Goal: Transaction & Acquisition: Purchase product/service

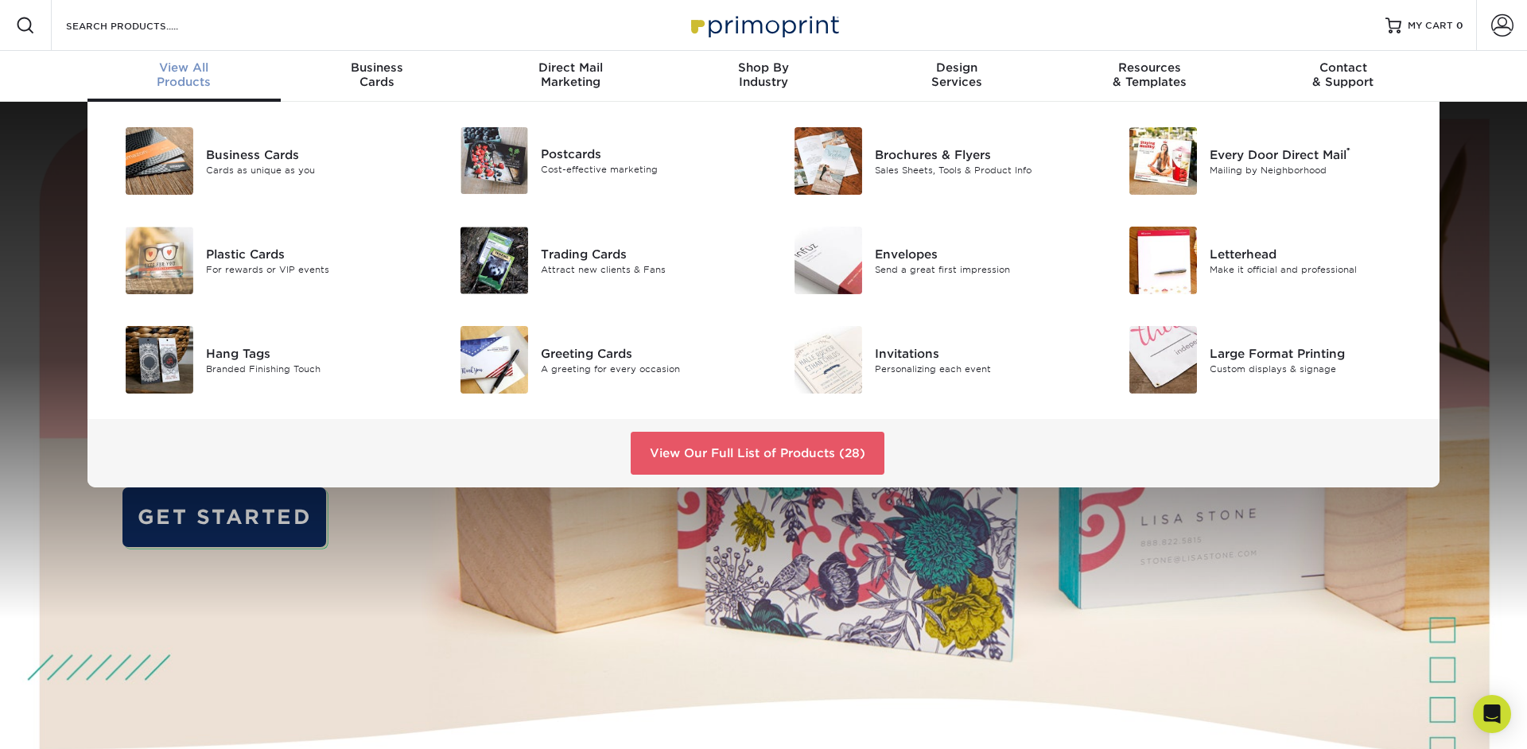
click at [200, 83] on div "View All Products" at bounding box center [183, 74] width 193 height 29
click at [1154, 360] on img at bounding box center [1163, 360] width 68 height 68
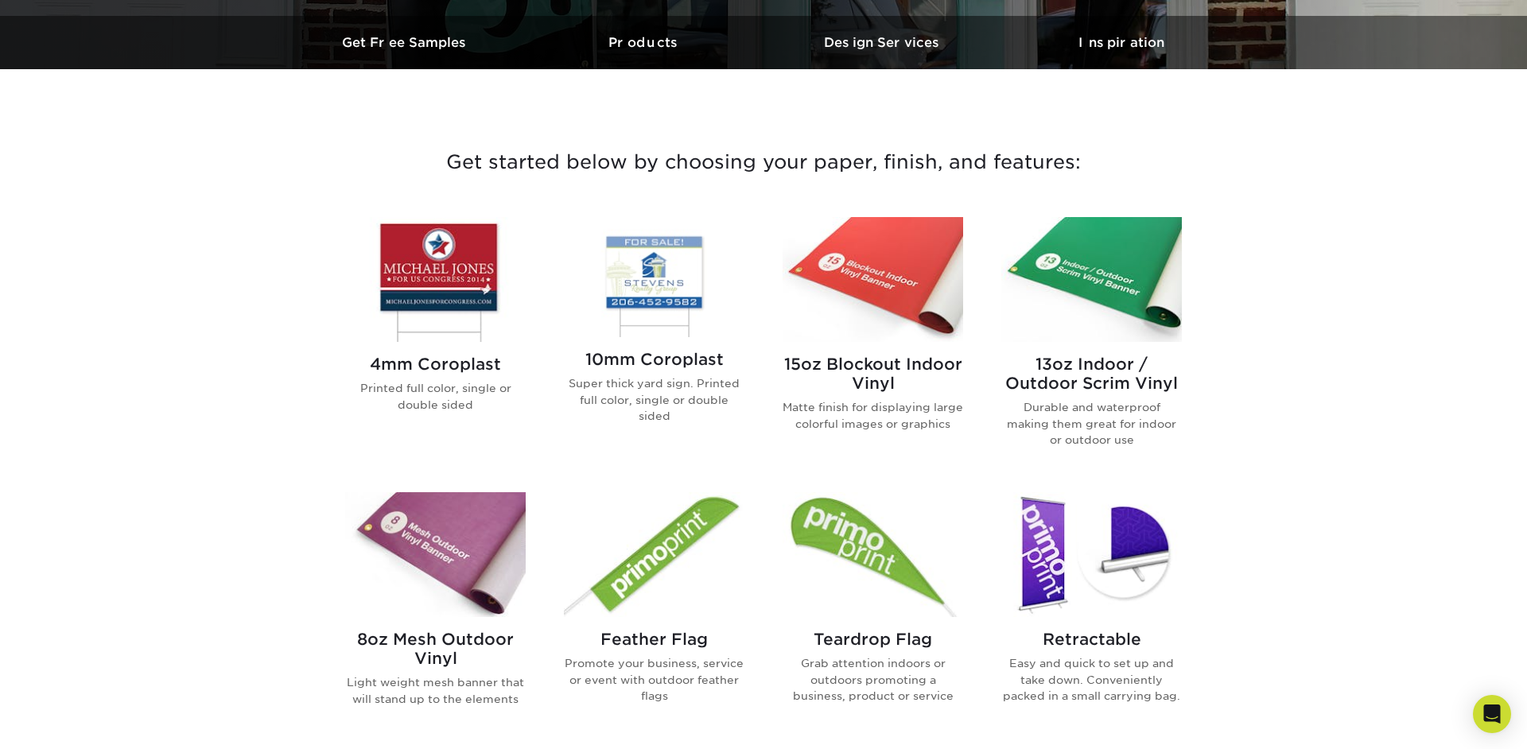
scroll to position [484, 0]
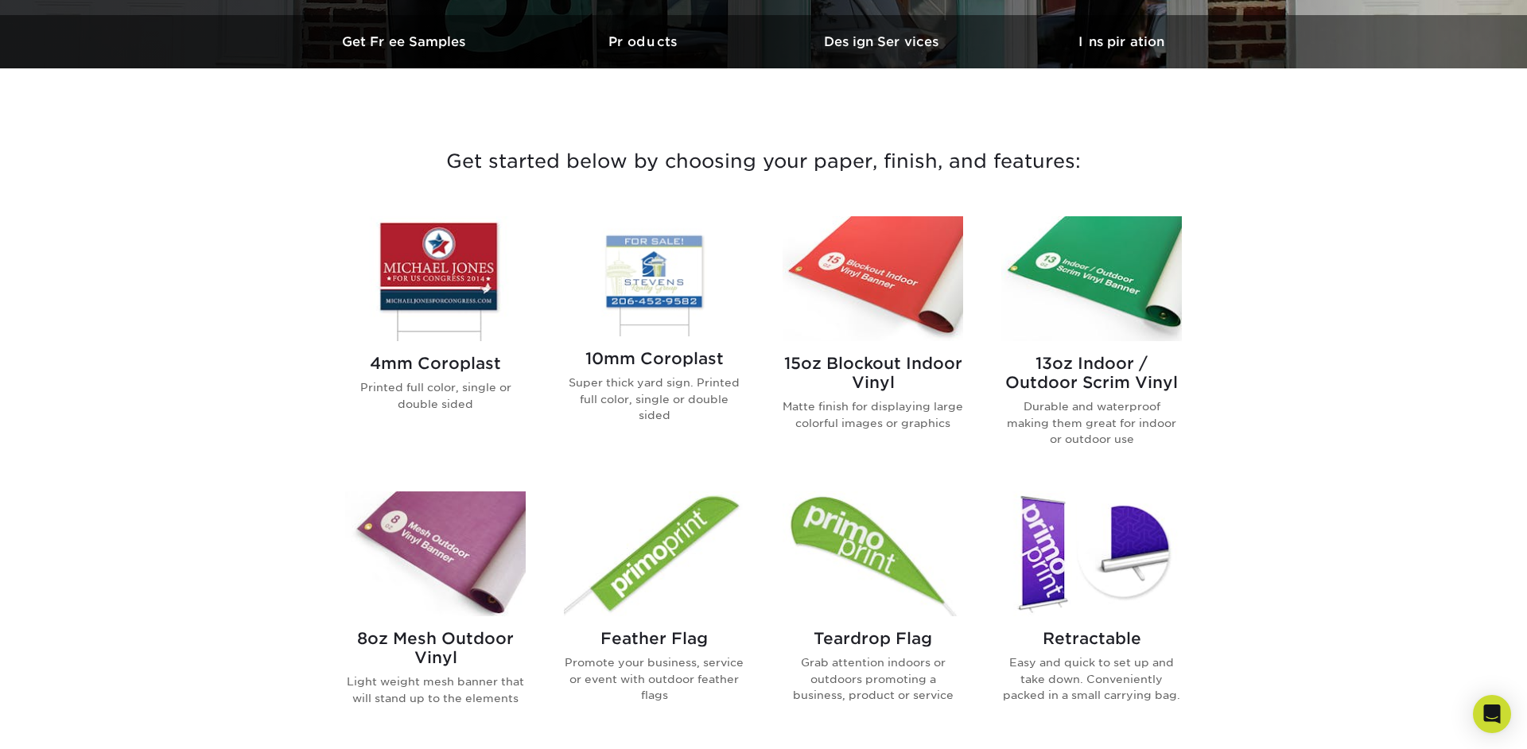
click at [1053, 289] on img at bounding box center [1091, 278] width 180 height 125
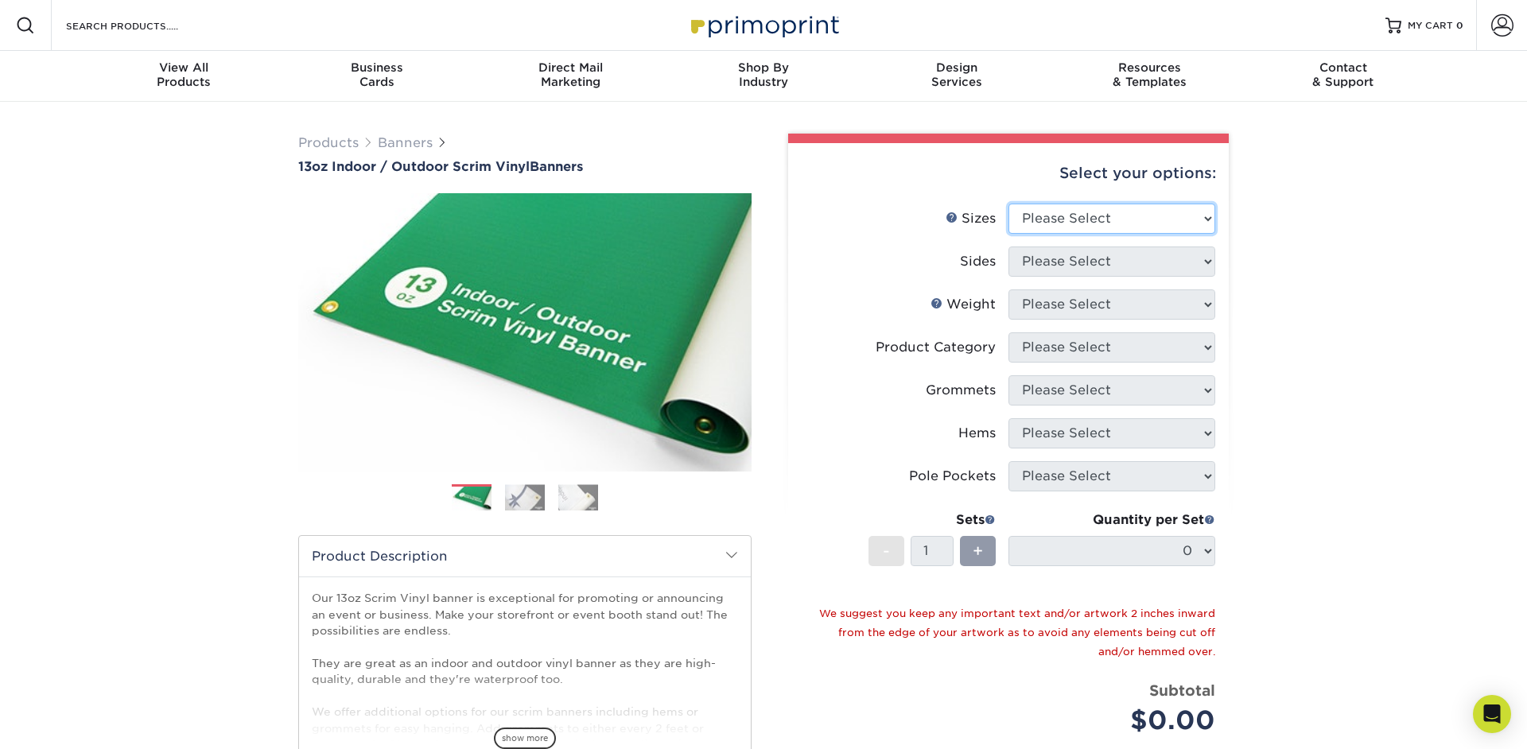
select select "48.00x96.00"
click option "48" x 96"" at bounding box center [0, 0] width 0 height 0
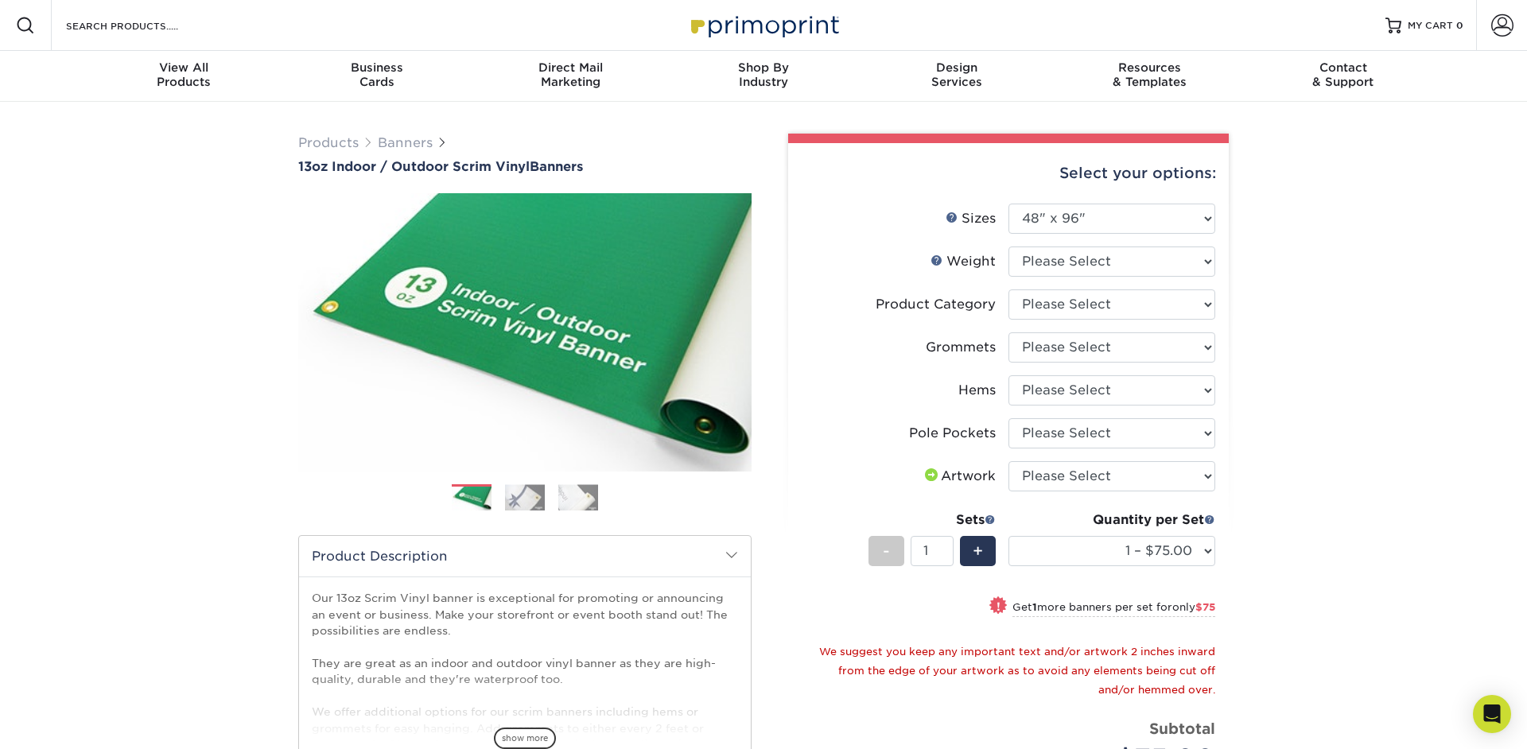
drag, startPoint x: 1116, startPoint y: 245, endPoint x: 1112, endPoint y: 253, distance: 8.6
click at [1114, 246] on li "Sizes Help Sizes Please Select 24" x 36" 24" x 48" 36" x 48" 36" x 60" 36" x 72…" at bounding box center [1008, 225] width 413 height 43
select select "13OZ"
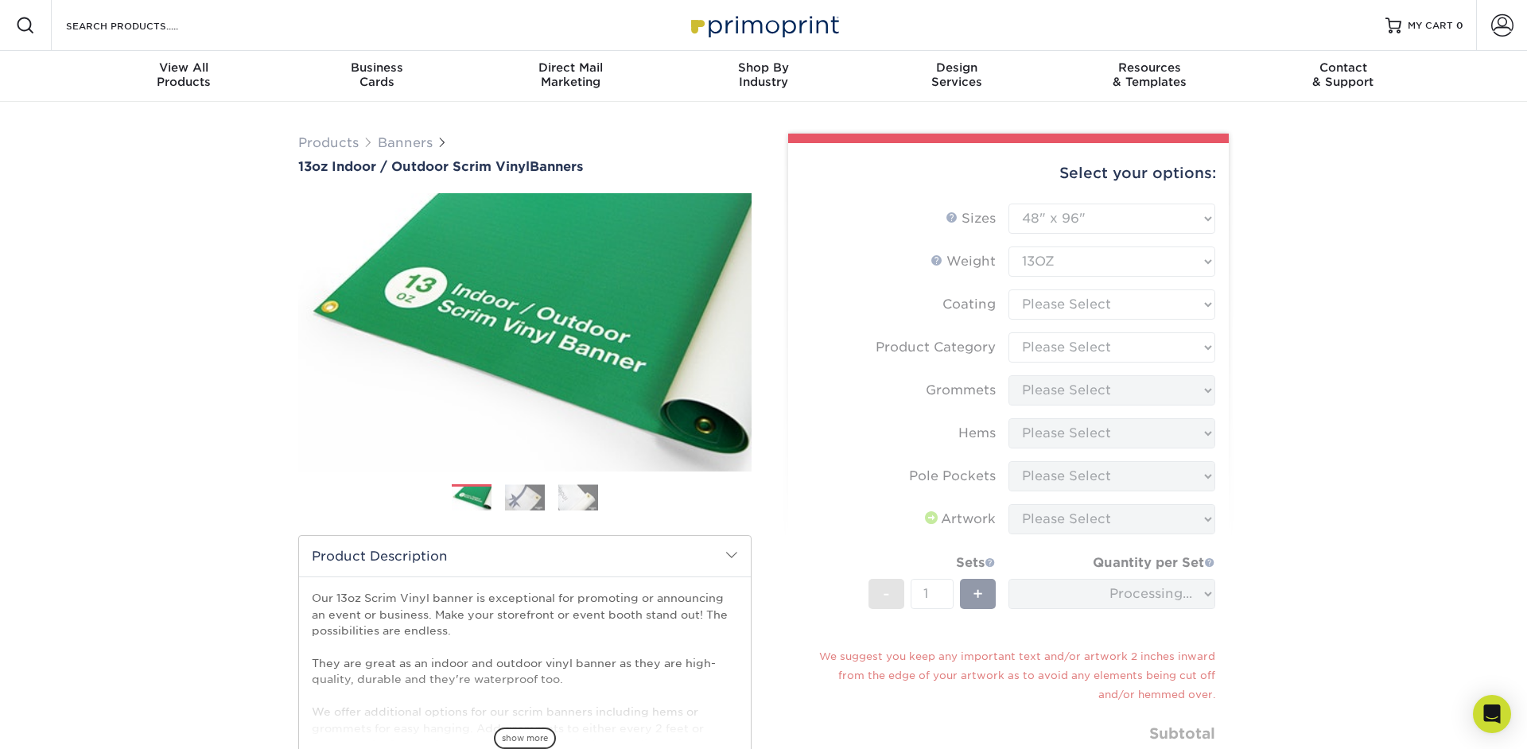
click at [1145, 308] on form "Sizes Help Sizes Please Select 24" x 36" 24" x 48" 36" x 48" 36" x 60" 36" x 72…" at bounding box center [1008, 509] width 415 height 611
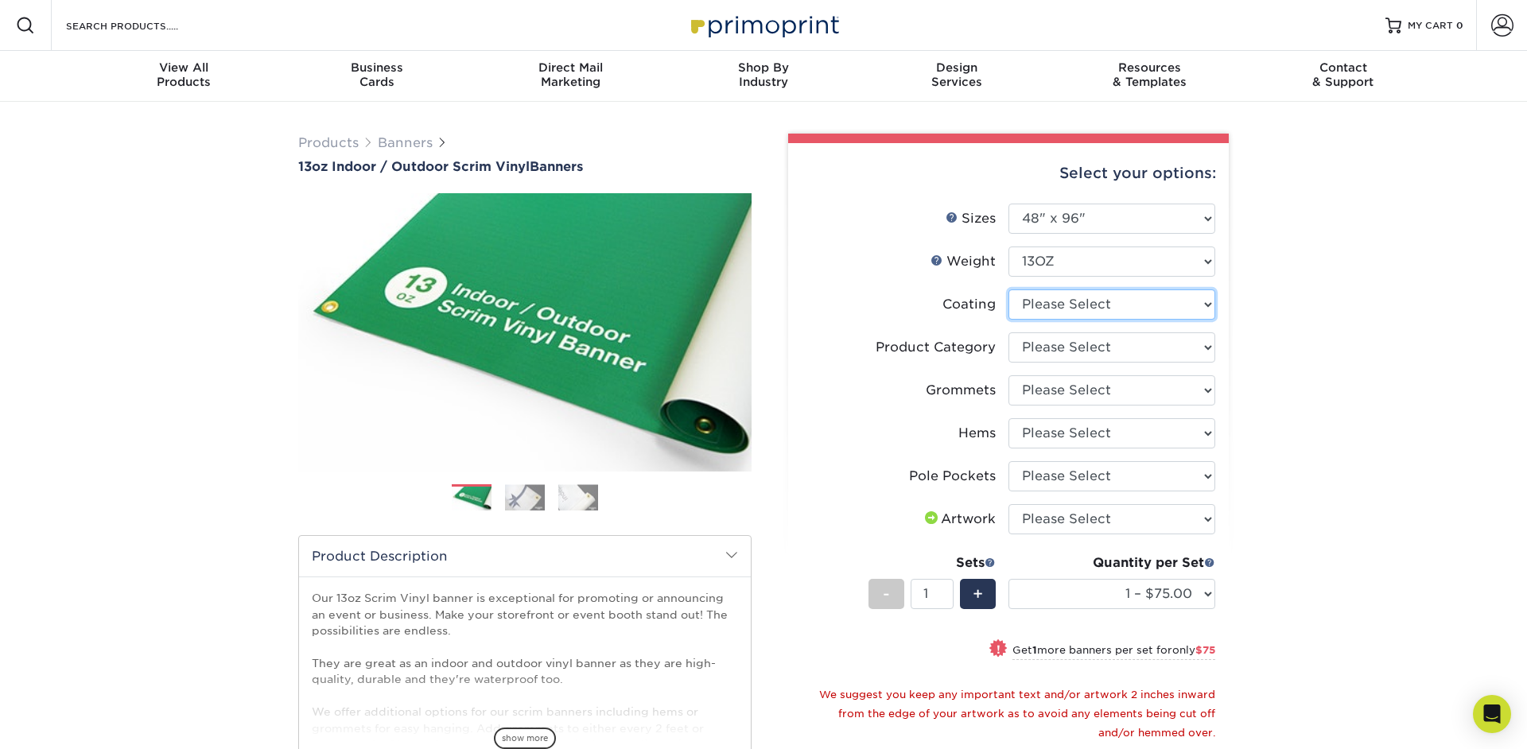
select select "3e7618de-abca-4bda-9f97-8b9129e913d8"
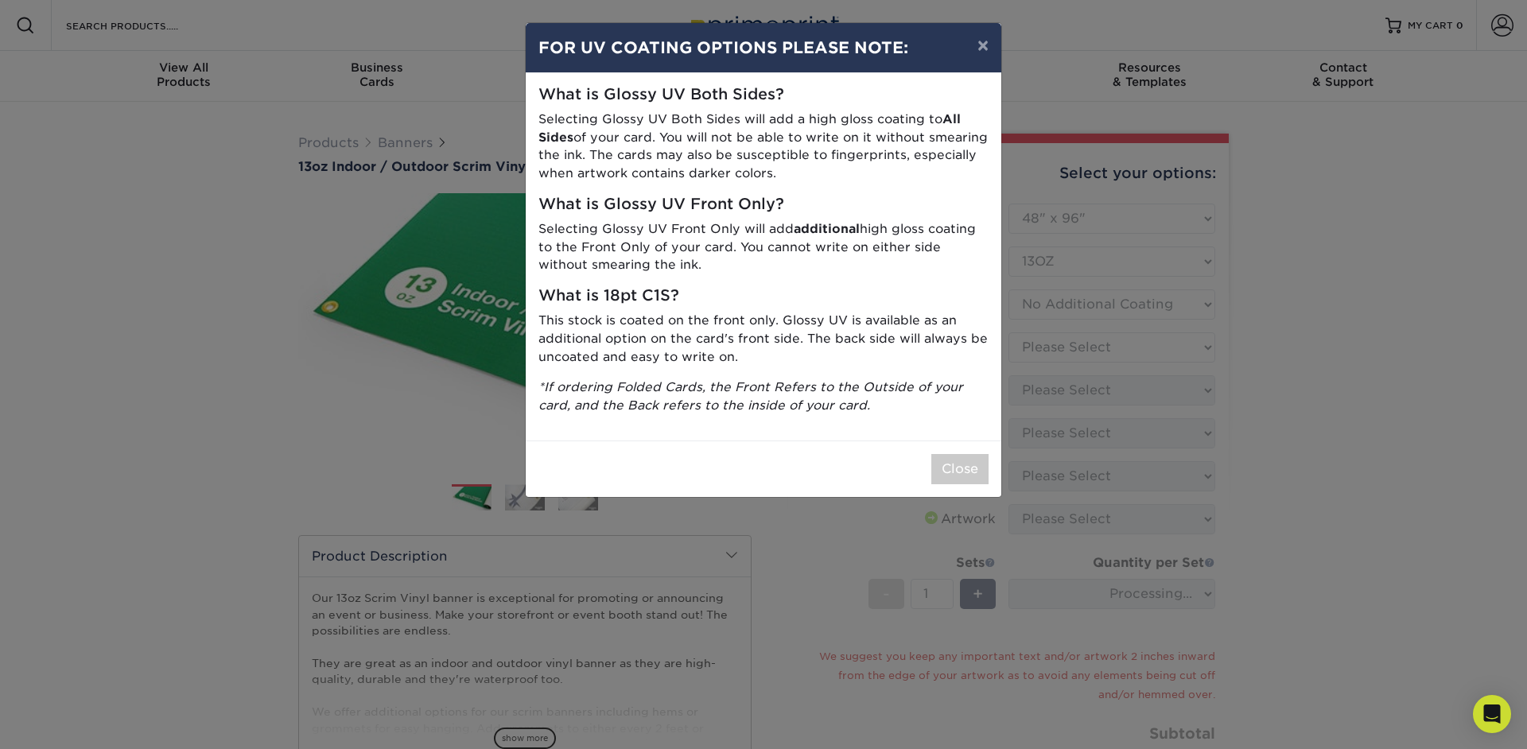
click at [1041, 353] on div "× FOR UV COATING OPTIONS PLEASE NOTE: What is Glossy UV Both Sides? Selecting G…" at bounding box center [763, 374] width 1527 height 749
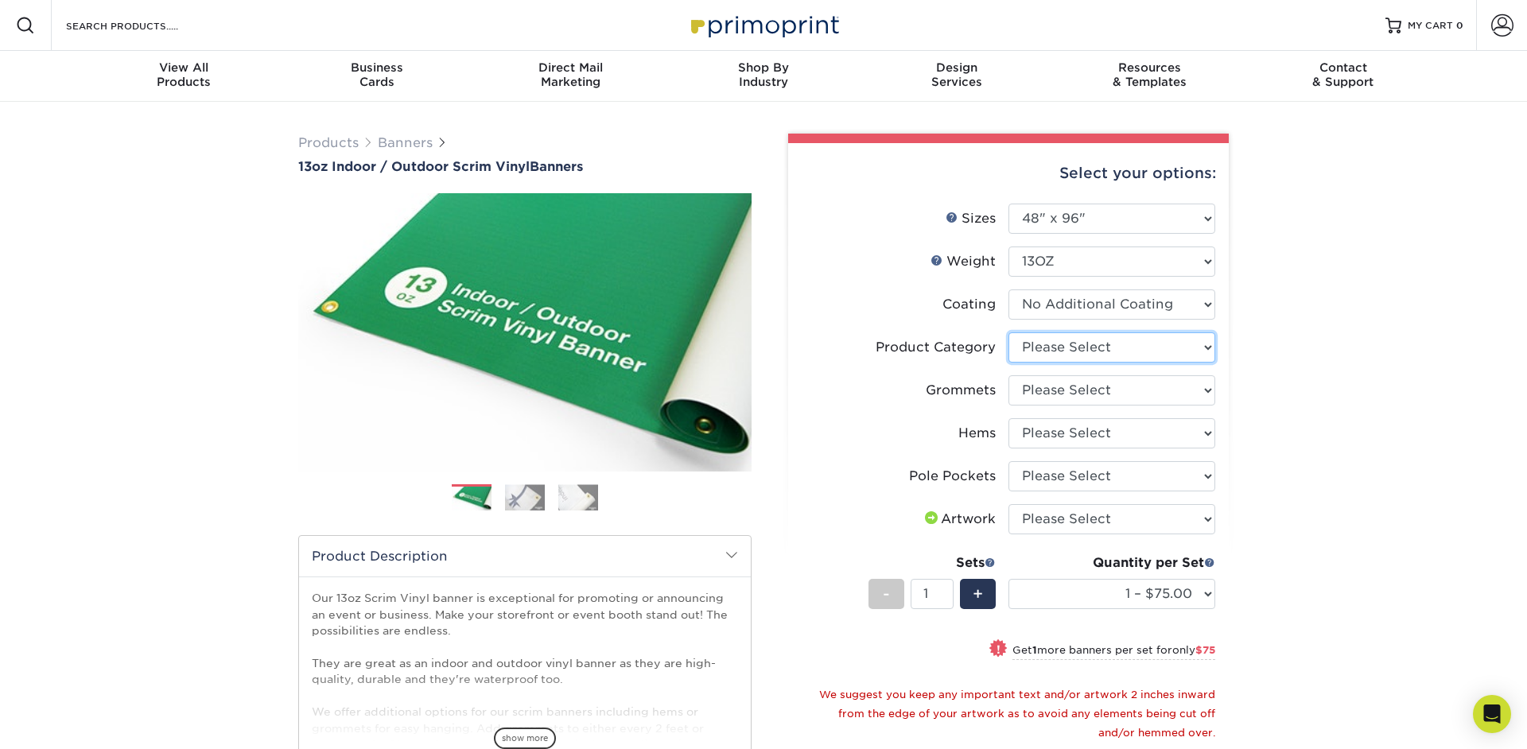
select select "bb192c35-bb20-422d-b6fe-0c7f48e5aa48"
click option "13oz Scrim Vinyl Banner - Matte" at bounding box center [0, 0] width 0 height 0
select select "ce33bba6-a87b-4293-934d-6f372bdce3e6"
click option "Yes, Grommet All 4 Corners" at bounding box center [0, 0] width 0 height 0
select select "799b34bf-ff99-4291-b254-51157b744628"
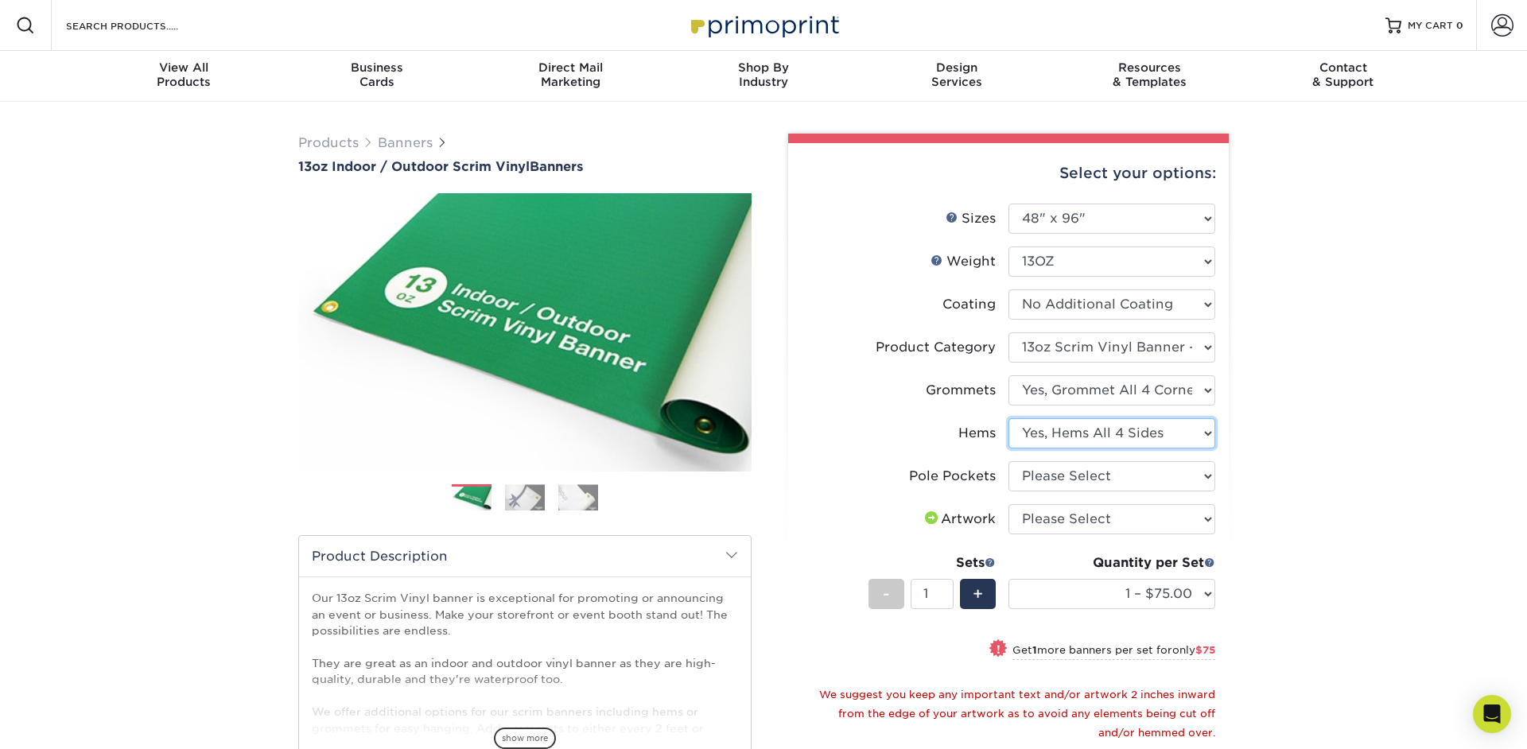
click option "Yes, Hems All 4 Sides" at bounding box center [0, 0] width 0 height 0
select select "462c5fe9-21e9-49a0-afb4-1c6e8664fe13"
click option "No Pole Pockets" at bounding box center [0, 0] width 0 height 0
select select "upload"
click option "I will upload files" at bounding box center [0, 0] width 0 height 0
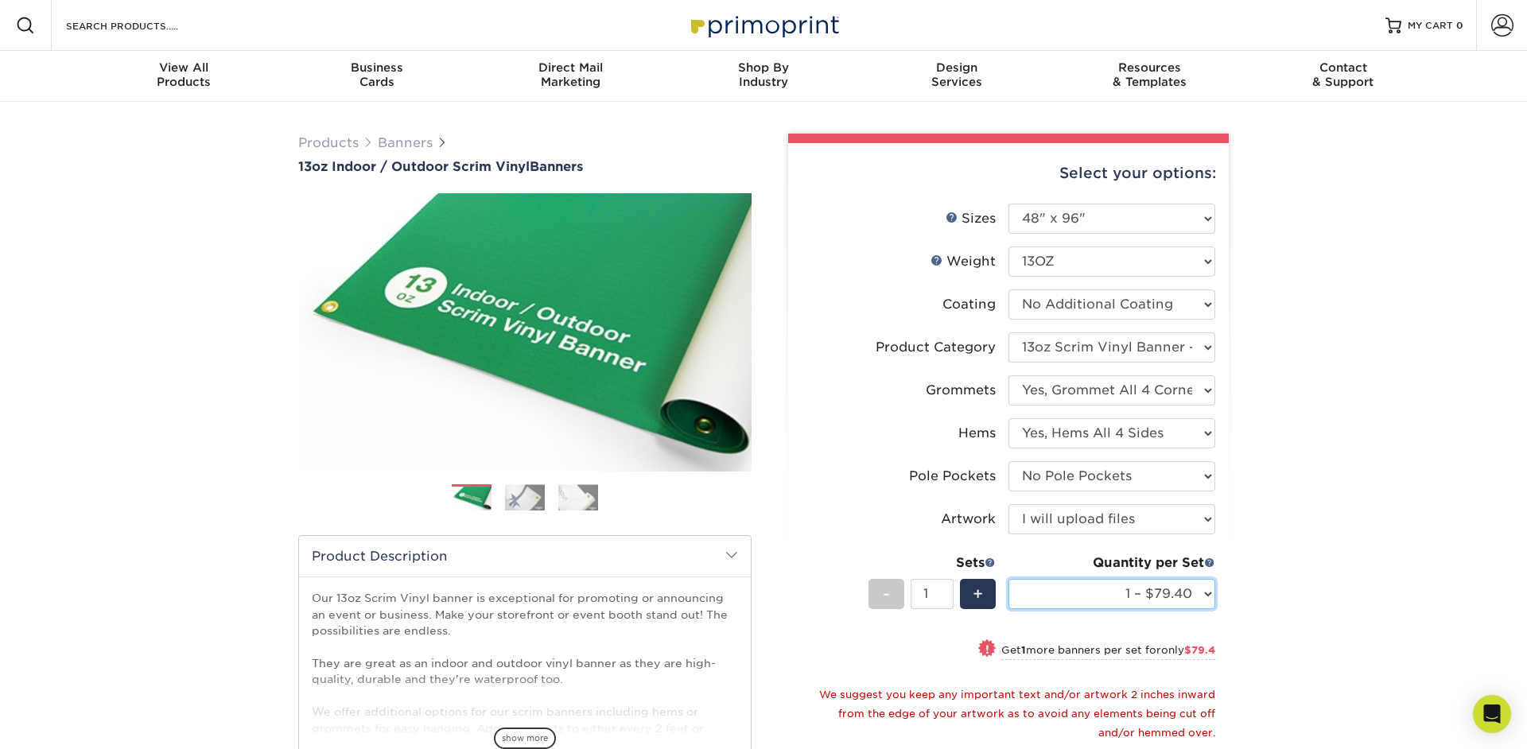
click at [1008, 579] on select "1 – $79.40 2 – $158.80 3 – $237.20 4 – $316.60 5 – $395.00 6 – $474.40 7 – $552…" at bounding box center [1111, 594] width 207 height 30
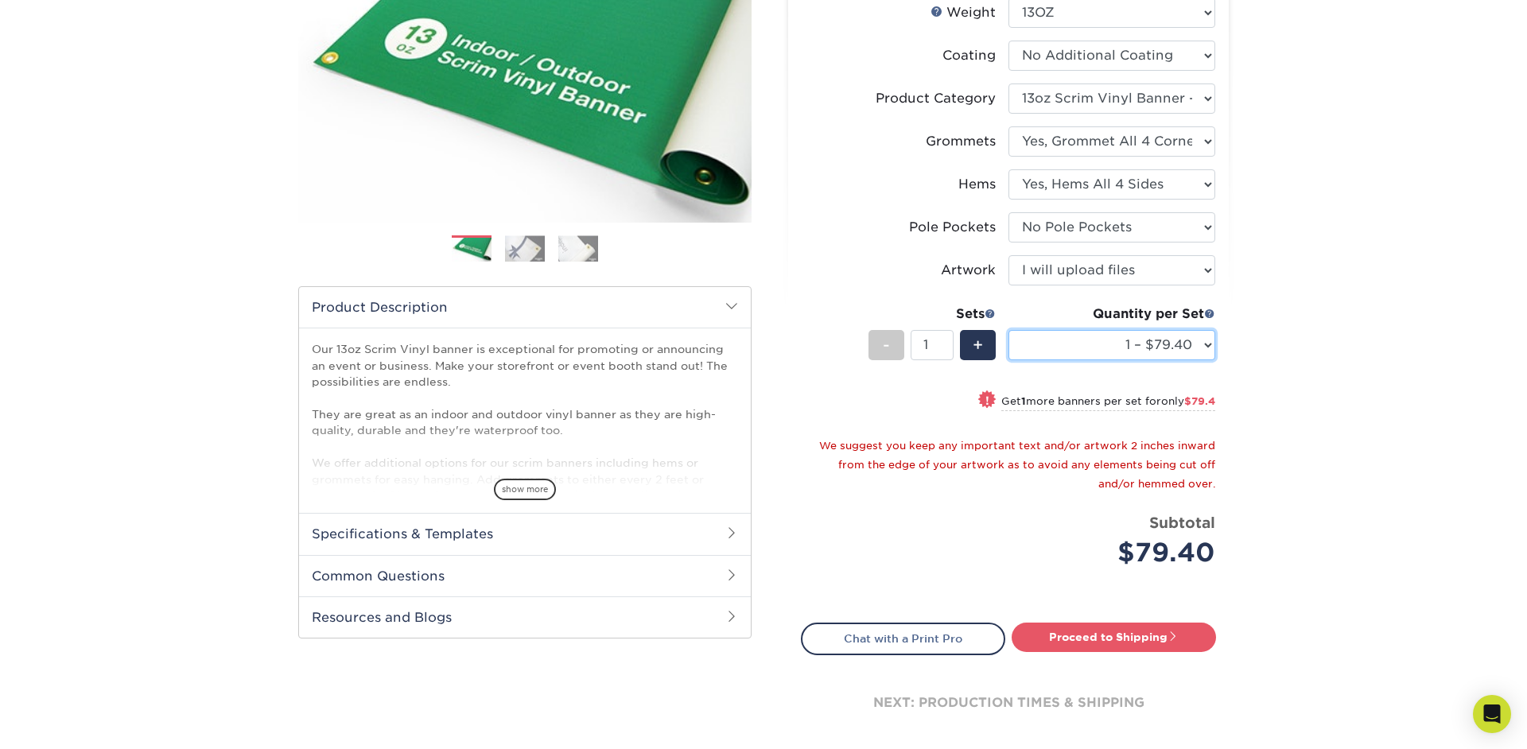
scroll to position [258, 0]
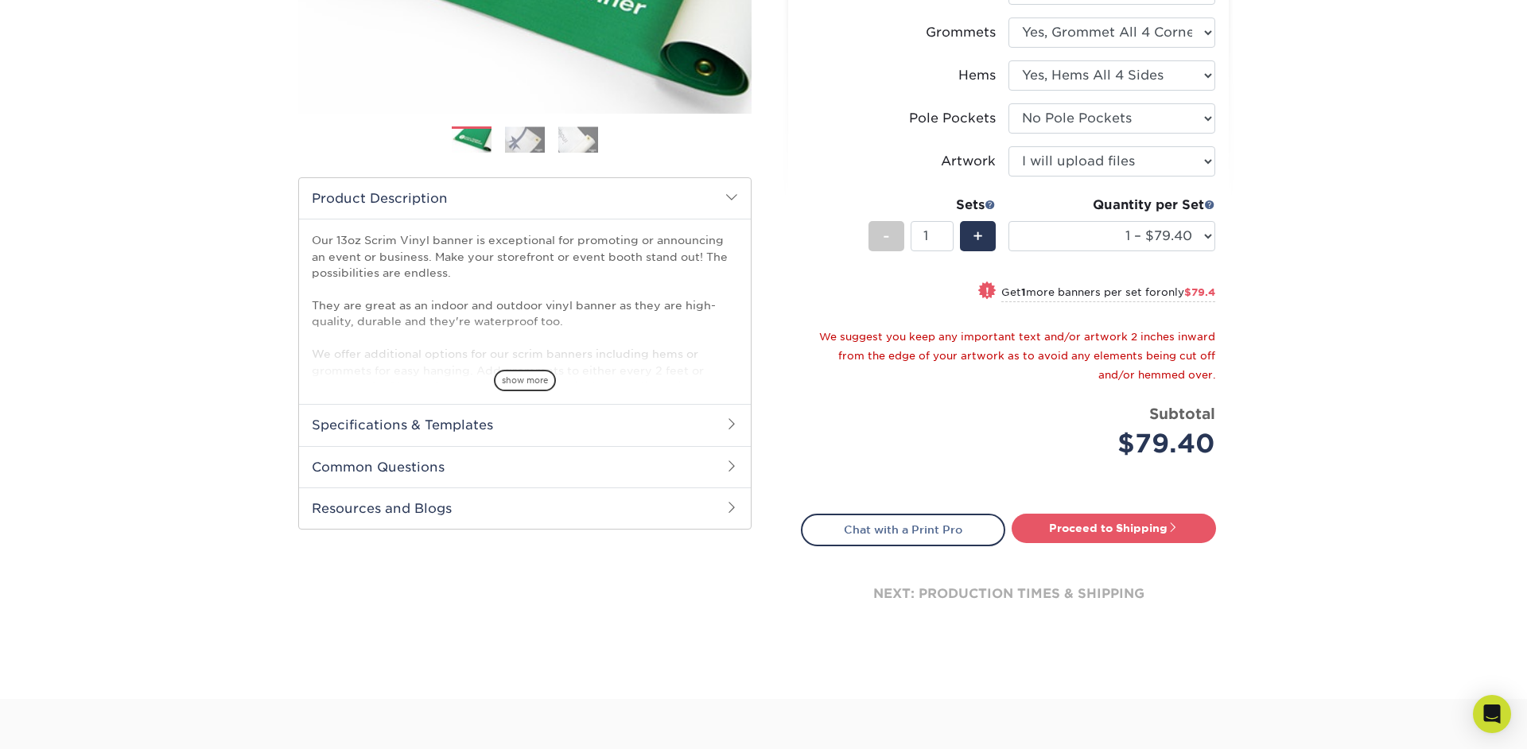
click at [1103, 512] on div "Select your options: Sizes Help Sizes Please Select 24" x 36" 24" x 48" 36" x 4…" at bounding box center [1008, 219] width 441 height 869
click at [1103, 533] on link "Proceed to Shipping" at bounding box center [1113, 528] width 204 height 29
type input "Set 1"
select select "05365baf-160f-450b-940a-30c77613933f"
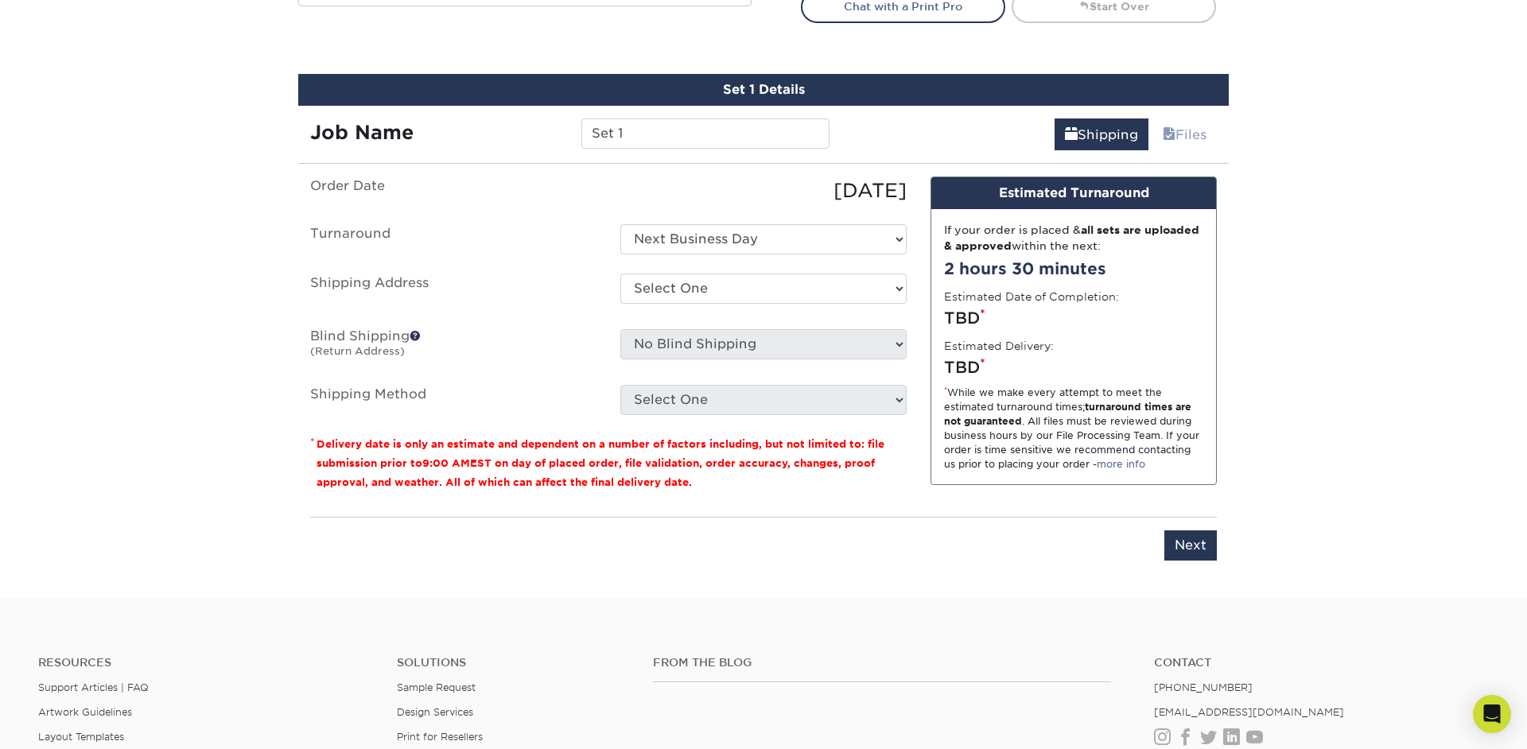
scroll to position [914, 0]
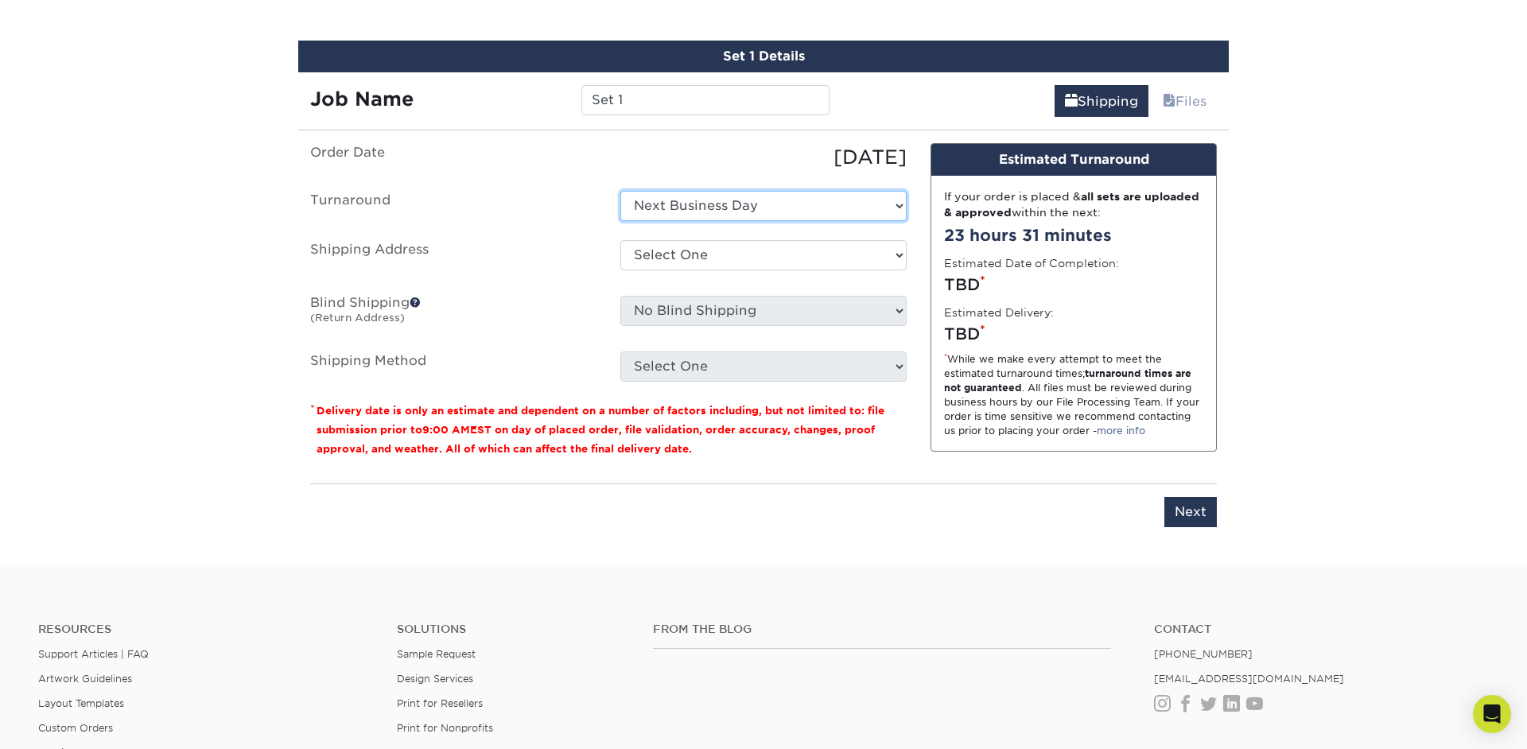
click option "Next Business Day" at bounding box center [0, 0] width 0 height 0
click option "- Login" at bounding box center [0, 0] width 0 height 0
select select "-1"
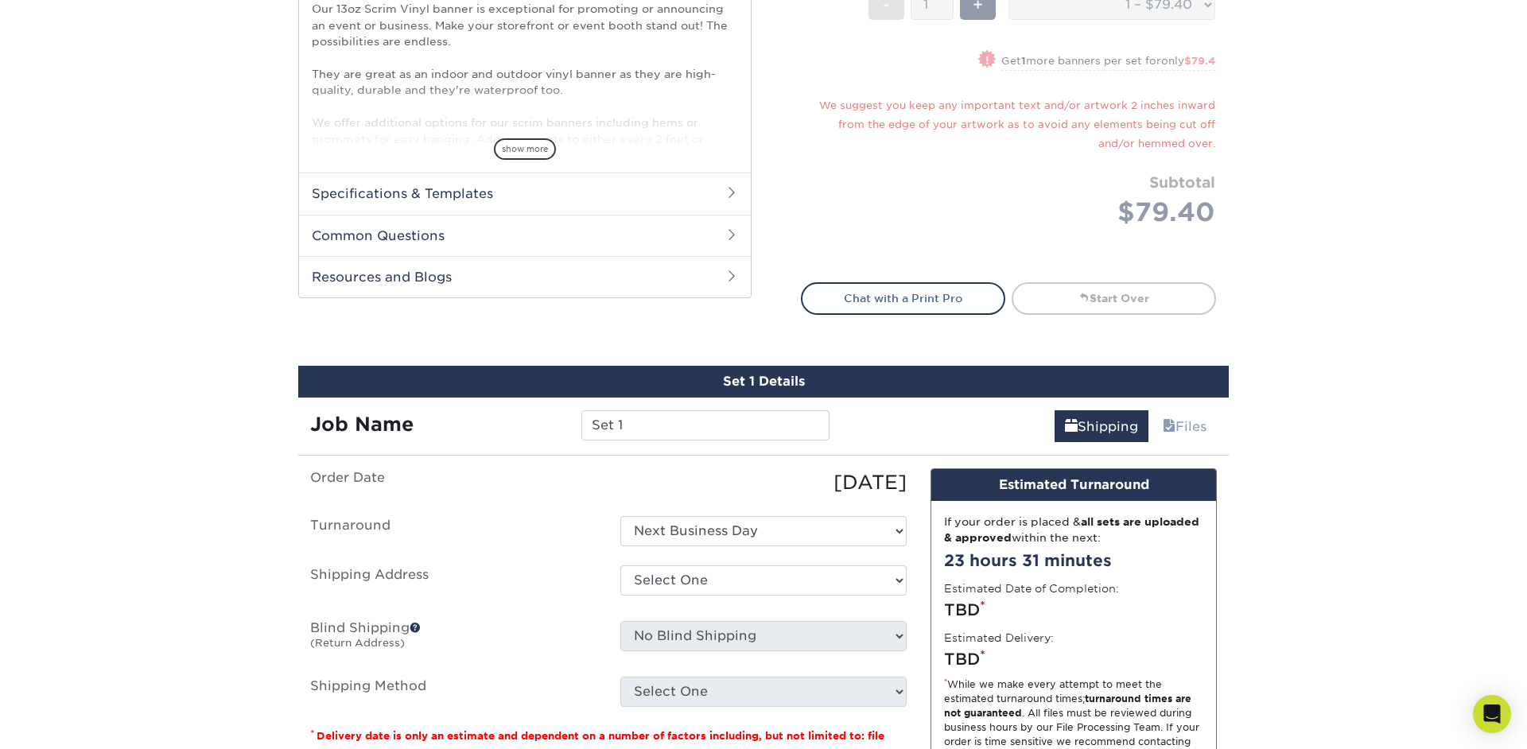
scroll to position [0, 0]
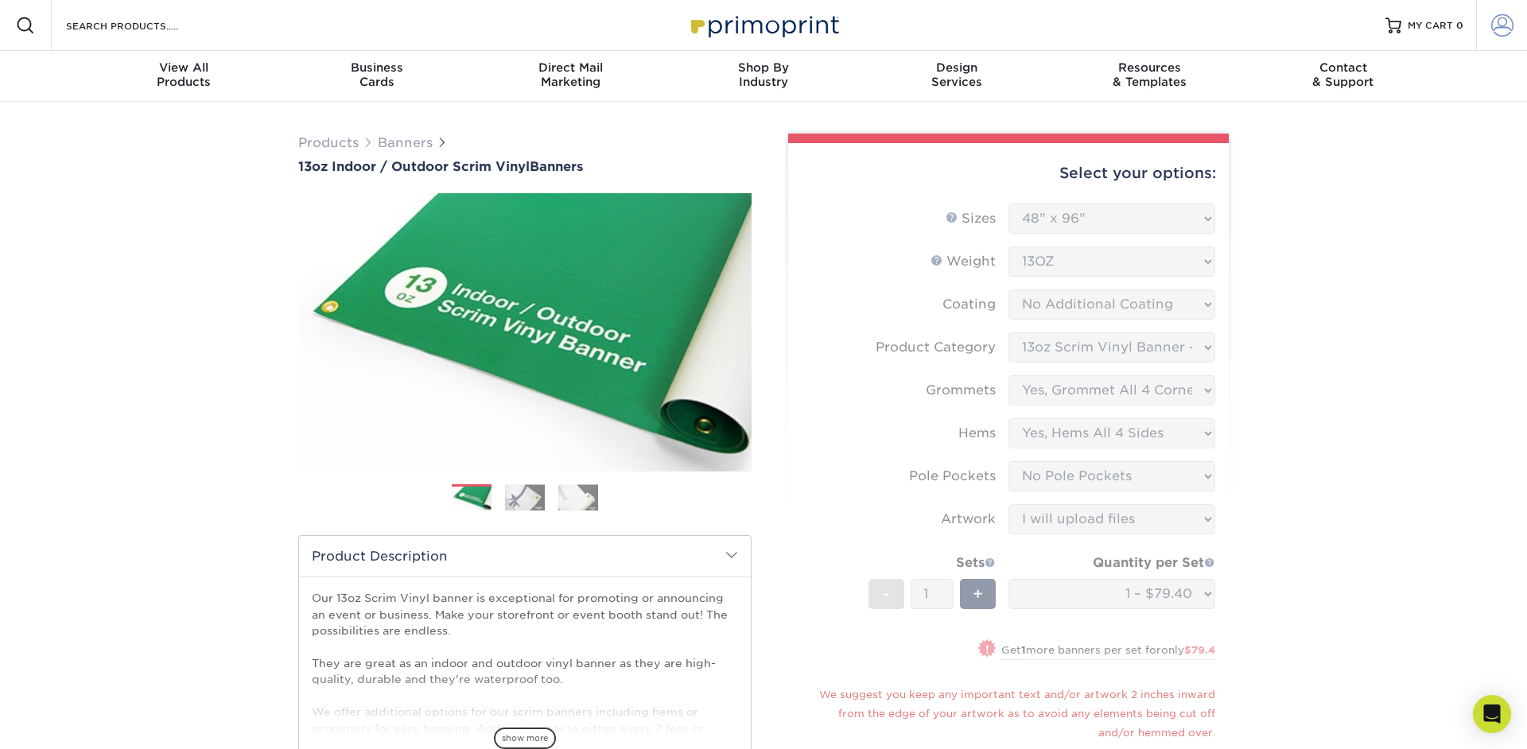
click at [1501, 14] on span at bounding box center [1502, 25] width 22 height 22
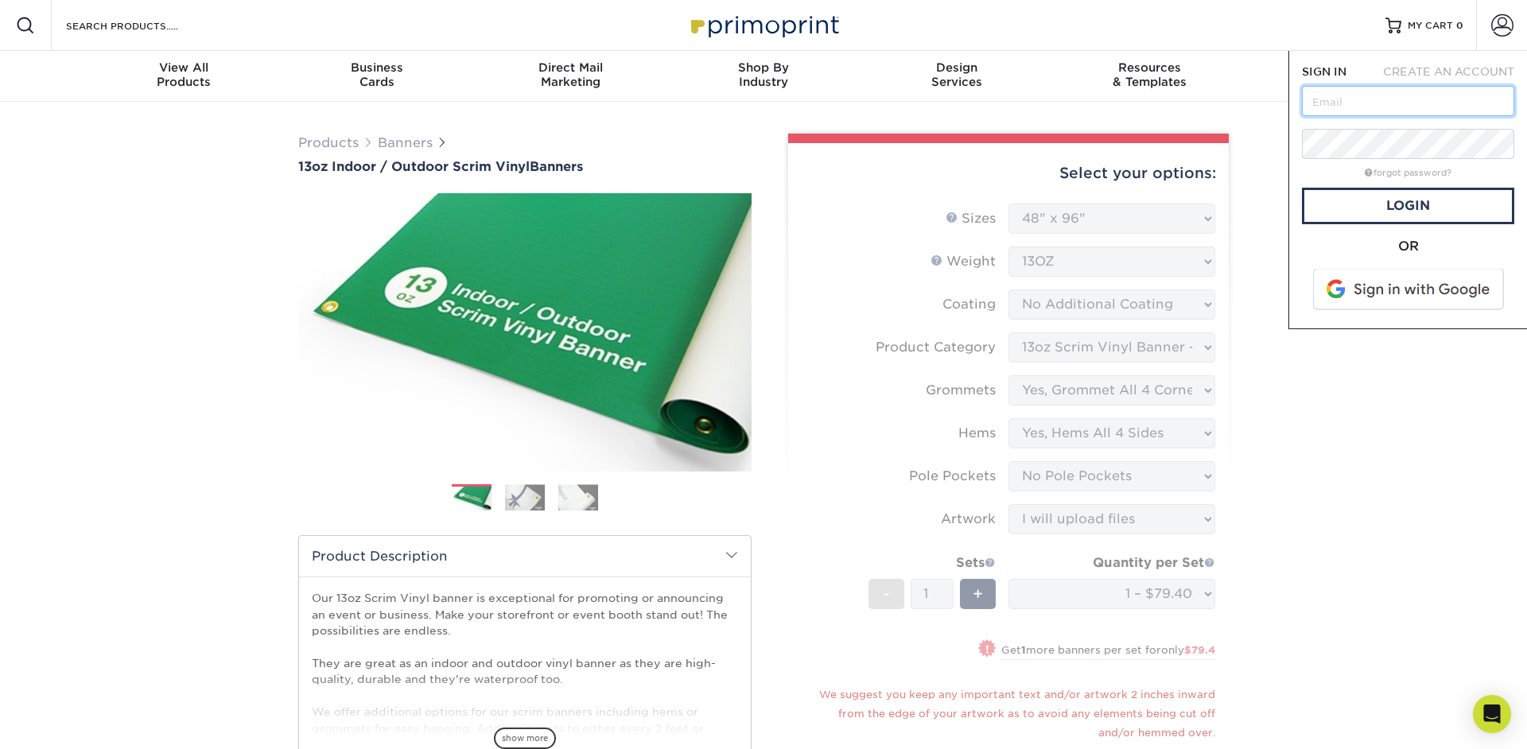
type input "[PERSON_NAME][EMAIL_ADDRESS][DOMAIN_NAME]"
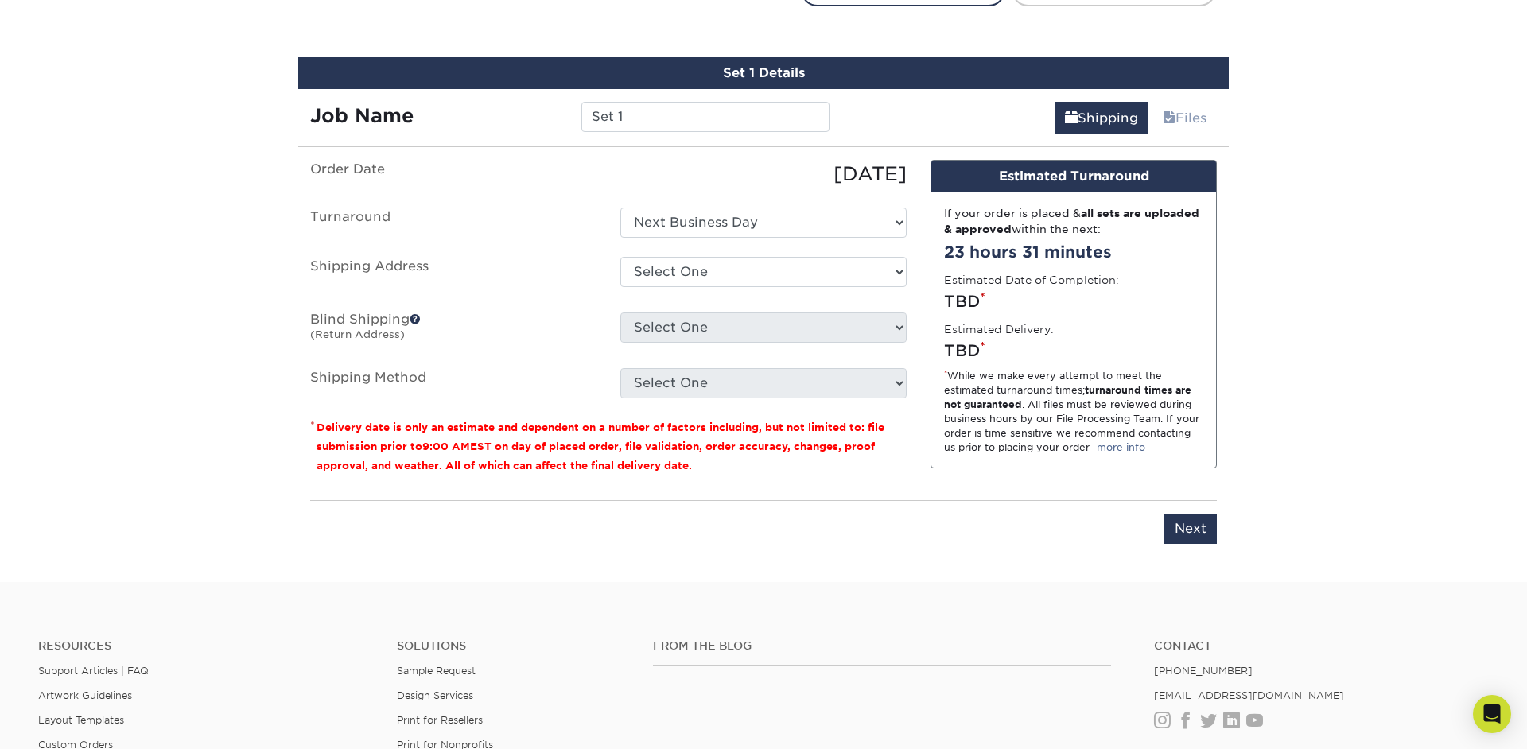
scroll to position [910, 0]
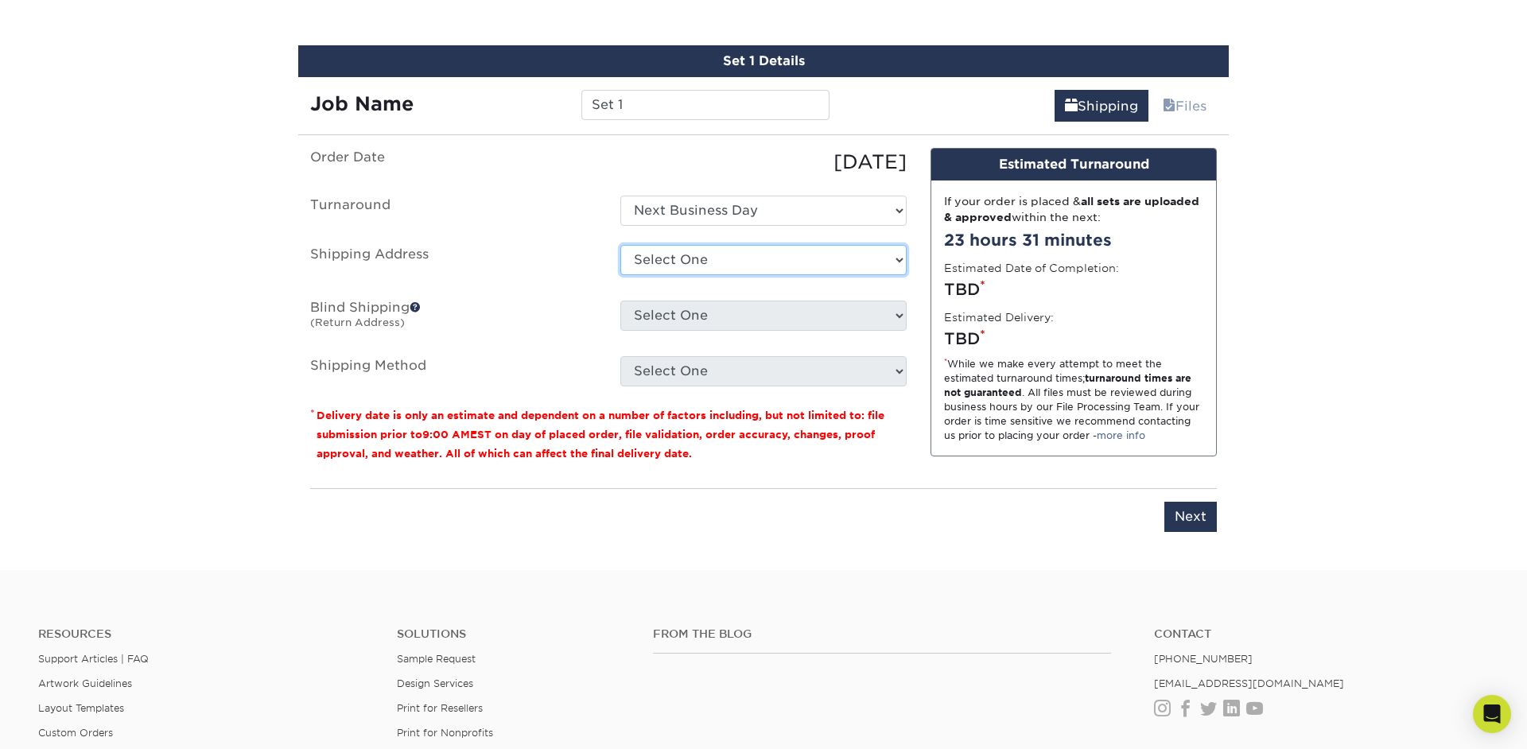
select select "272155"
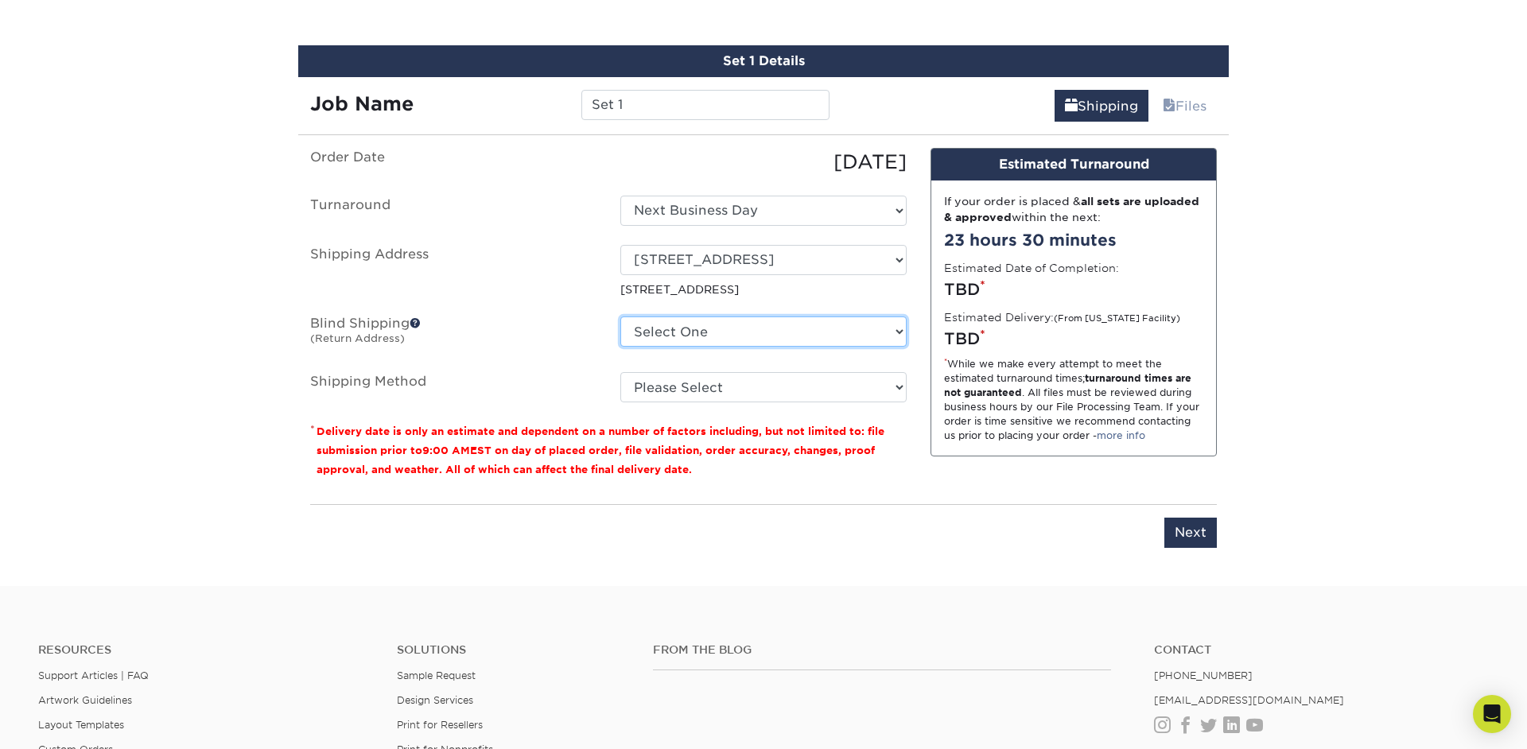
select select "272155"
click option "[STREET_ADDRESS]" at bounding box center [0, 0] width 0 height 0
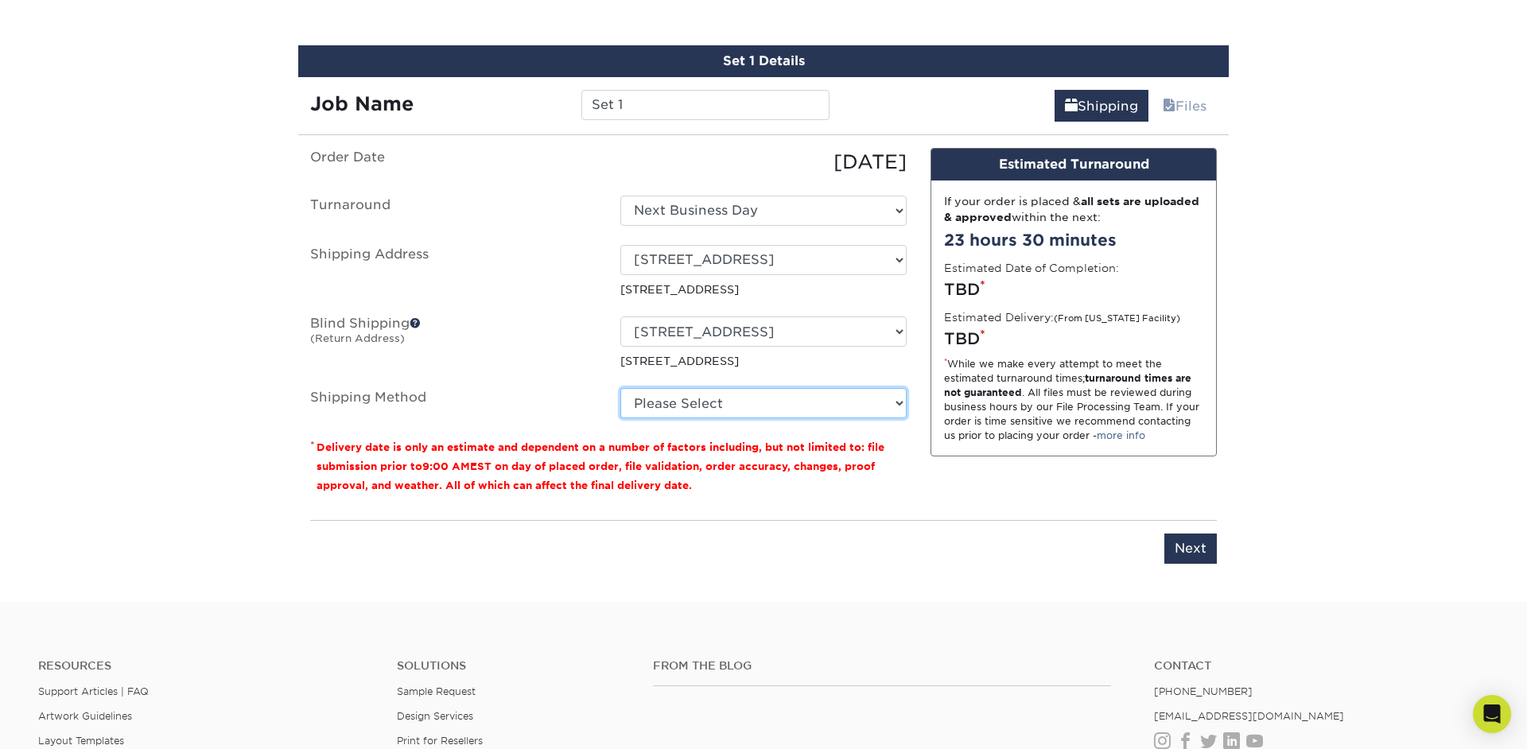
select select "14"
click option "Next Day Air Early A.M. (+$154.36)" at bounding box center [0, 0] width 0 height 0
